Goal: Check status: Check status

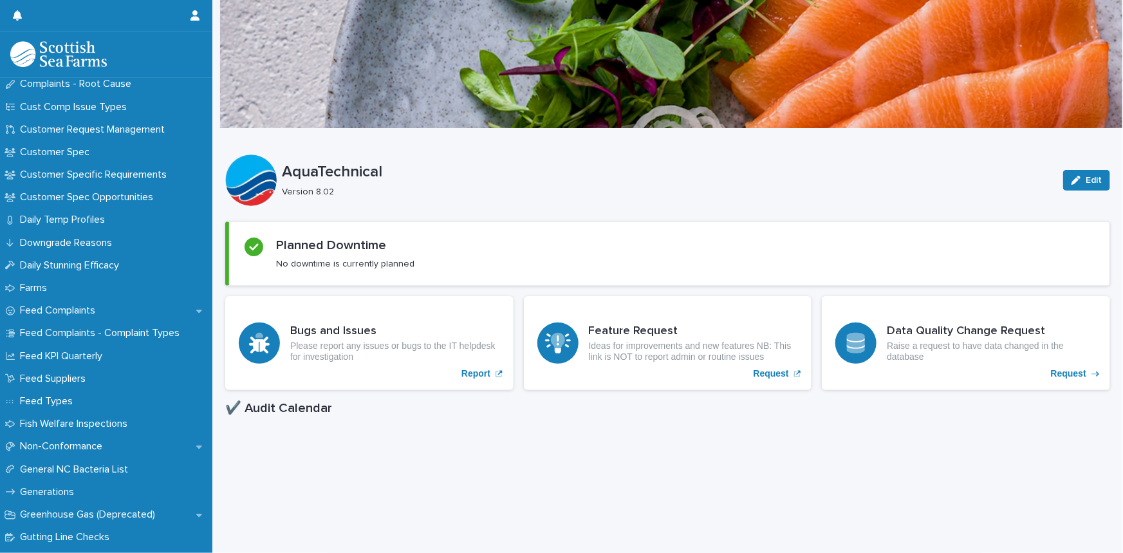
scroll to position [842, 0]
click at [87, 351] on p "Feed KPI Quarterly" at bounding box center [64, 357] width 98 height 12
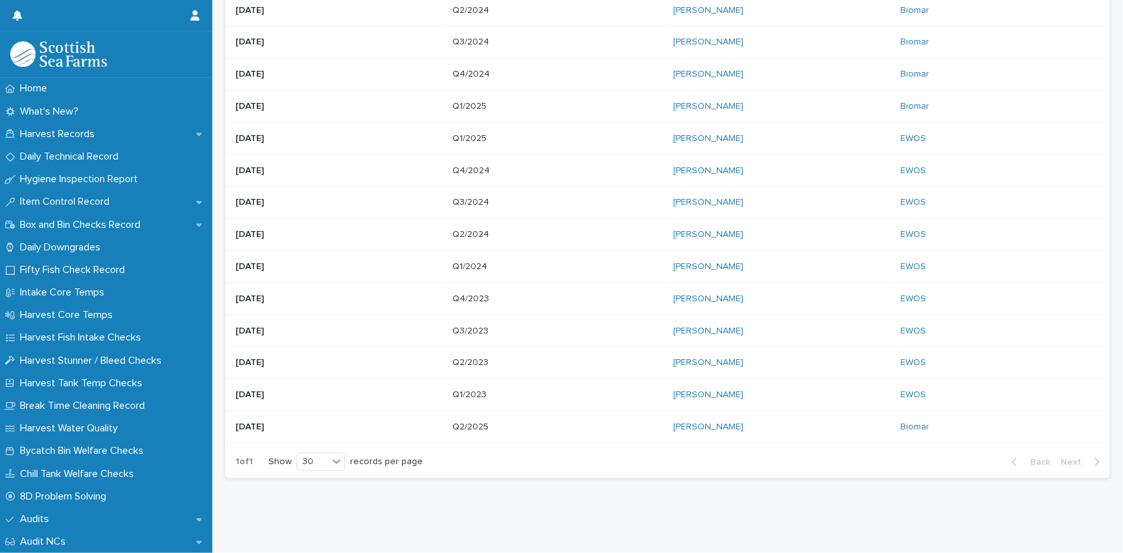
scroll to position [651, 0]
click at [478, 420] on p "Q2/2025" at bounding box center [472, 426] width 39 height 14
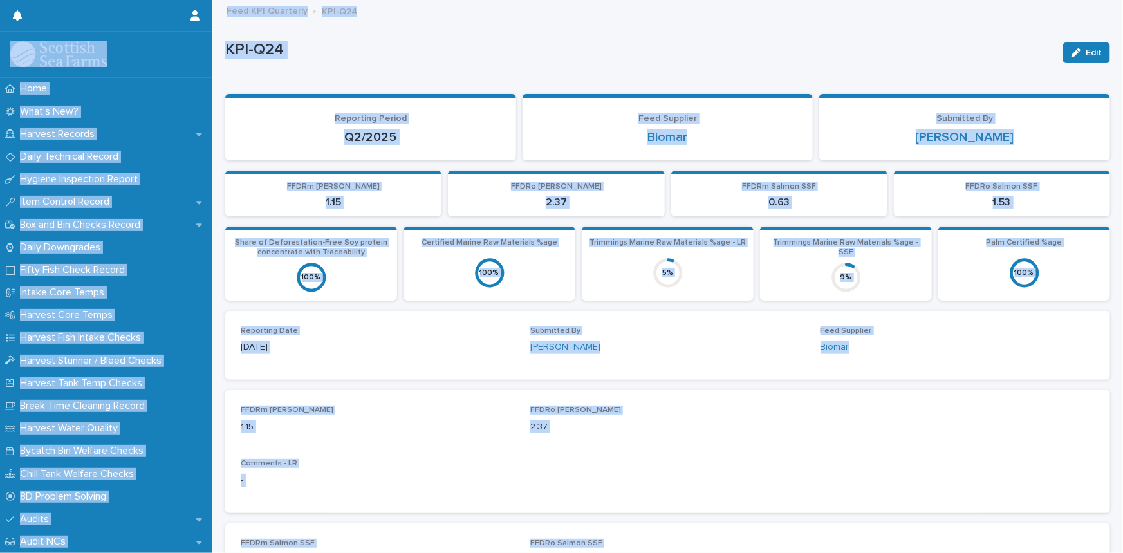
click at [385, 58] on p "KPI-Q24" at bounding box center [638, 50] width 827 height 19
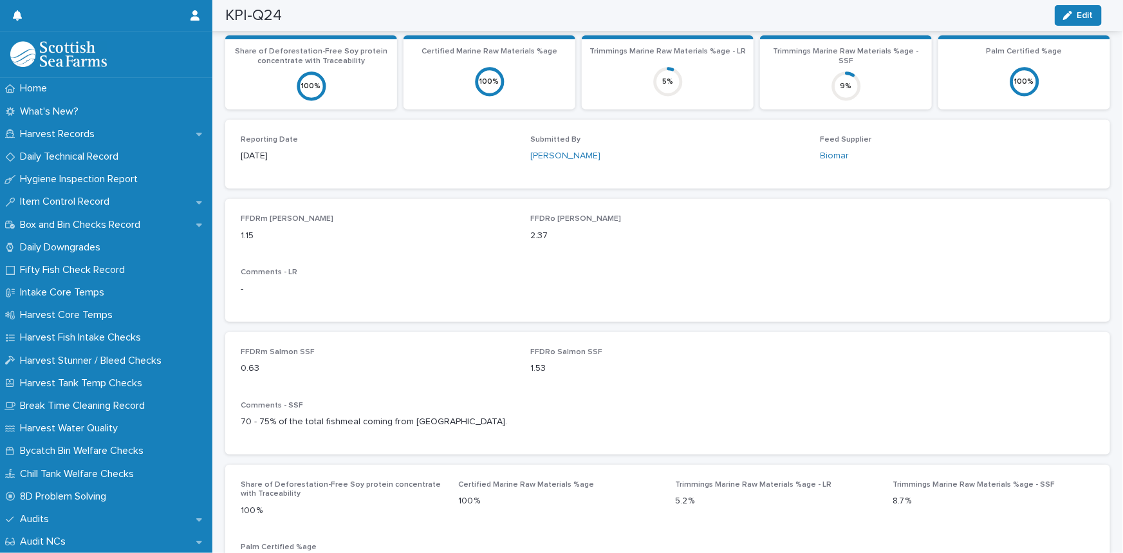
scroll to position [190, 0]
drag, startPoint x: 274, startPoint y: 394, endPoint x: 602, endPoint y: 277, distance: 347.8
click at [602, 277] on div "Comments - LR -" at bounding box center [668, 287] width 854 height 38
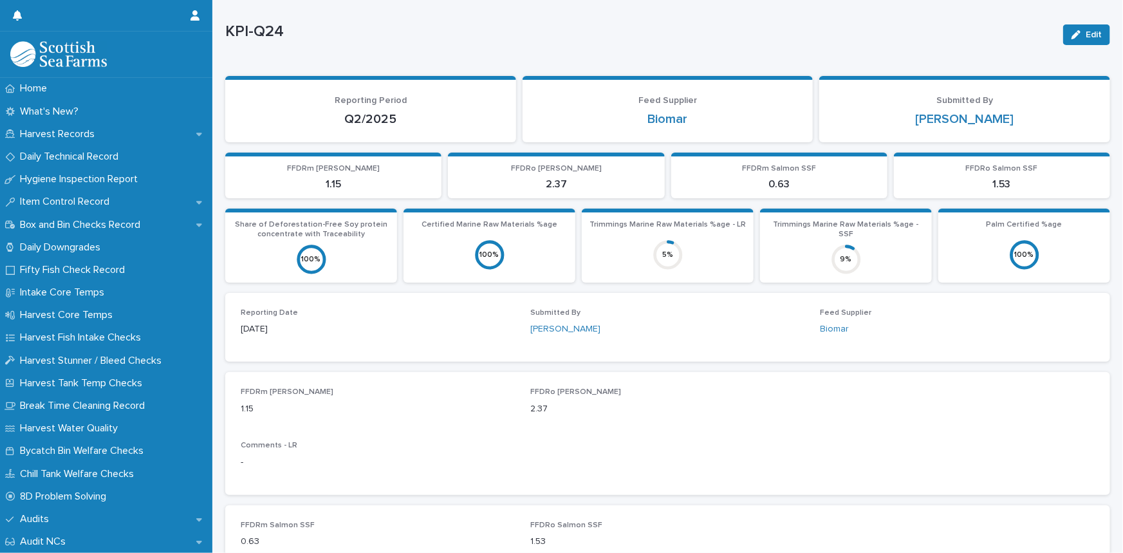
scroll to position [0, 0]
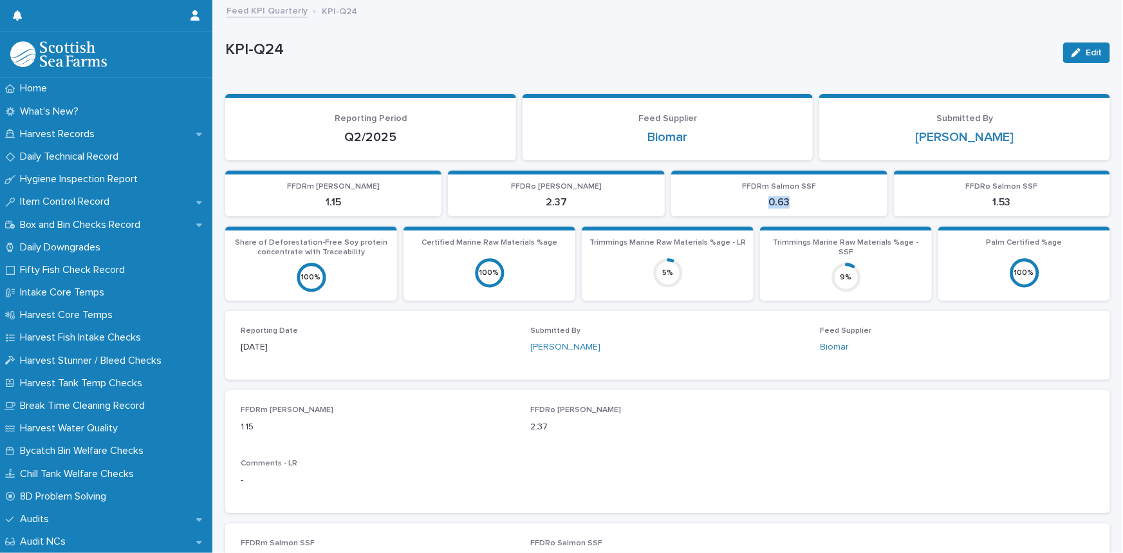
drag, startPoint x: 756, startPoint y: 199, endPoint x: 866, endPoint y: 221, distance: 112.2
click at [866, 221] on div "Loading... Saving… FFDRm [PERSON_NAME] 1.15 FFDRo [PERSON_NAME] 2.37 FFDRm Salm…" at bounding box center [667, 199] width 885 height 57
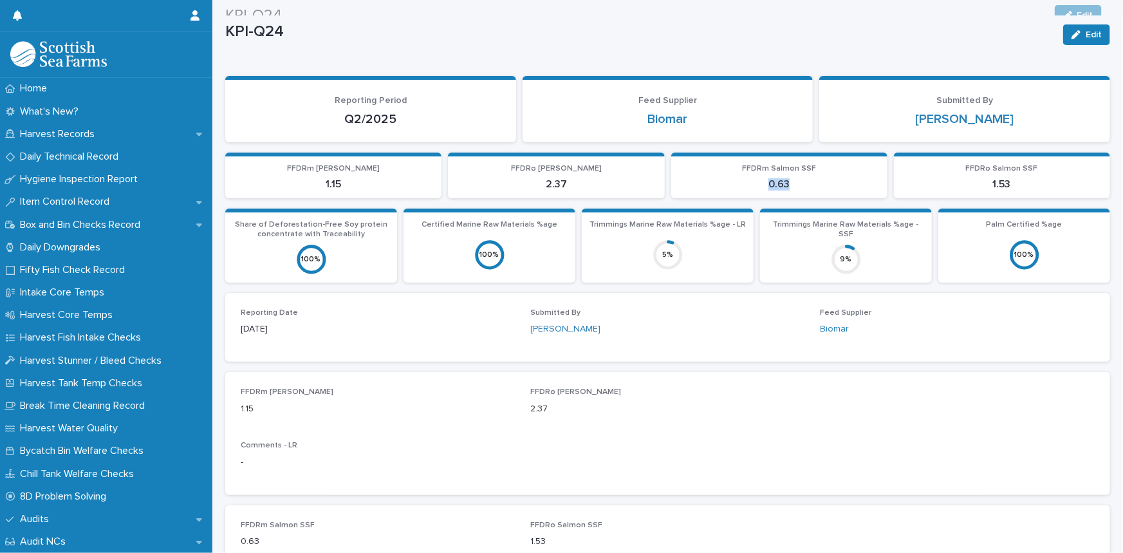
scroll to position [18, 0]
